Goal: Information Seeking & Learning: Learn about a topic

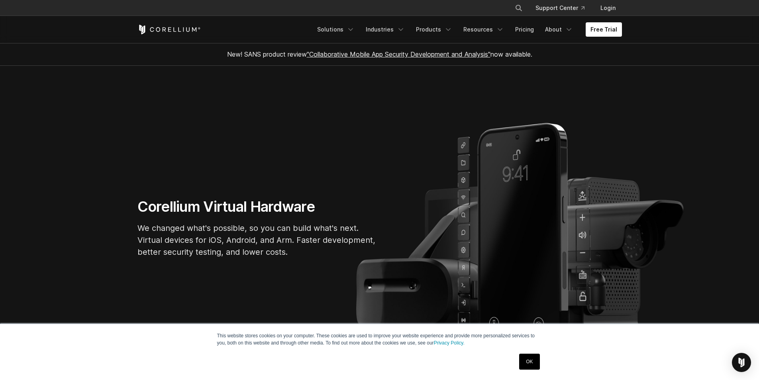
drag, startPoint x: 437, startPoint y: 127, endPoint x: 434, endPoint y: 135, distance: 8.4
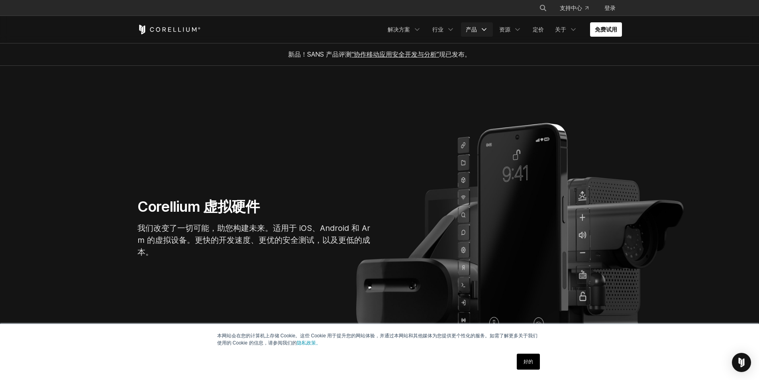
click at [474, 31] on font "产品" at bounding box center [471, 29] width 11 height 7
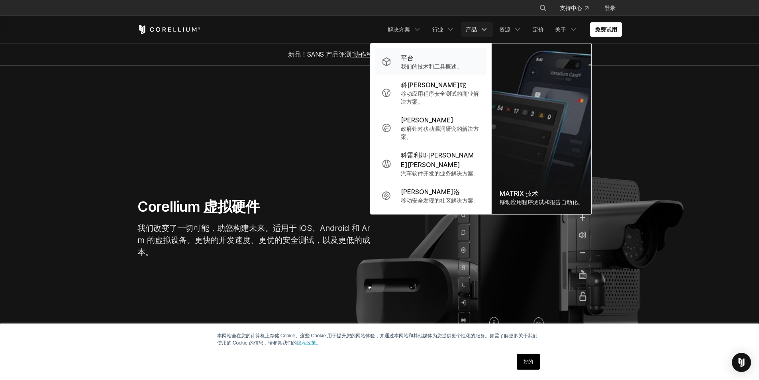
click at [449, 64] on font "我们的技术和工具概述。" at bounding box center [431, 66] width 61 height 7
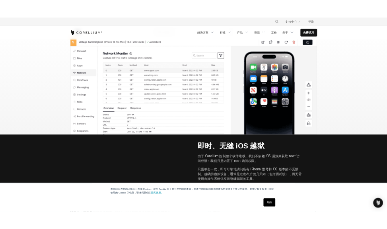
scroll to position [801, 0]
